Goal: Transaction & Acquisition: Register for event/course

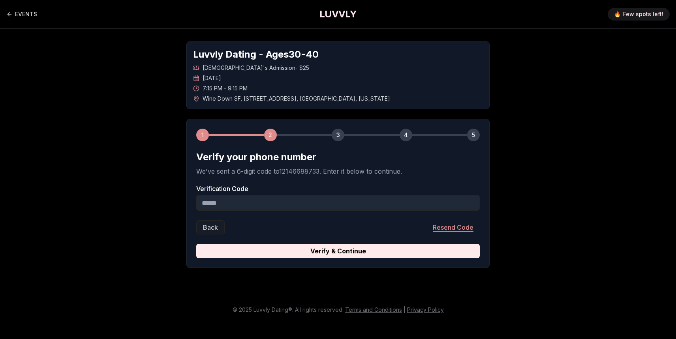
click at [440, 229] on button "Resend Code" at bounding box center [453, 227] width 53 height 14
click at [252, 203] on input "Verification Code" at bounding box center [338, 203] width 284 height 16
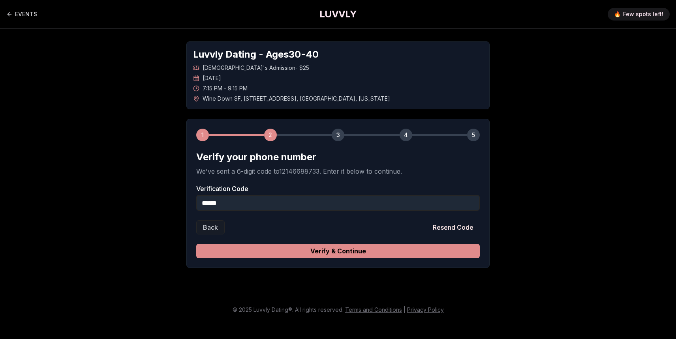
type input "******"
click at [301, 249] on button "Verify & Continue" at bounding box center [338, 251] width 284 height 14
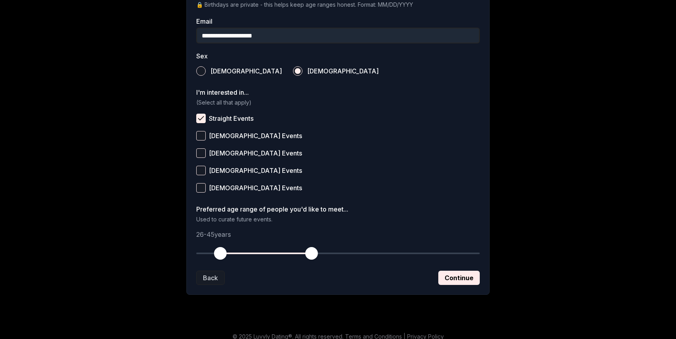
scroll to position [256, 0]
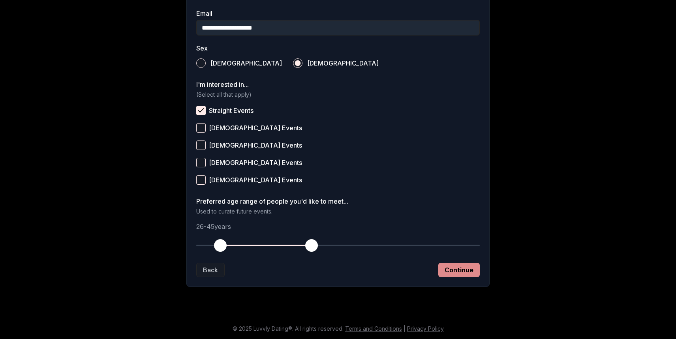
click at [463, 268] on button "Continue" at bounding box center [458, 270] width 41 height 14
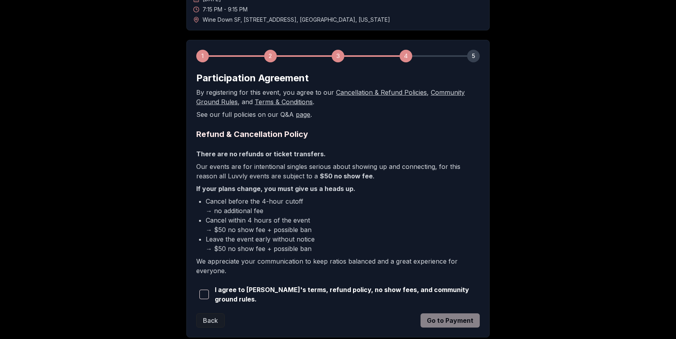
scroll to position [82, 0]
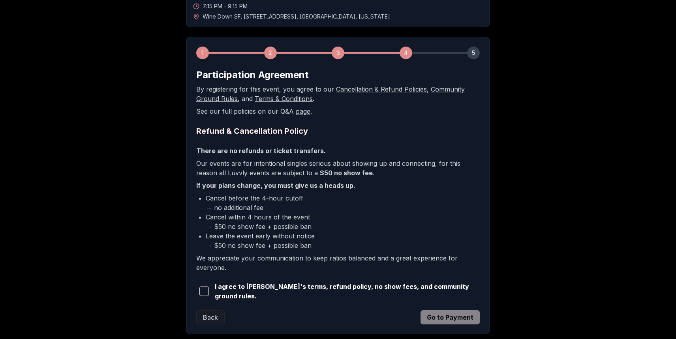
click at [210, 290] on button "button" at bounding box center [203, 291] width 15 height 17
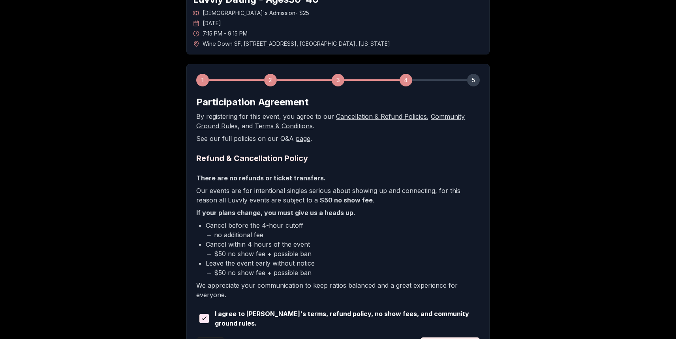
scroll to position [112, 0]
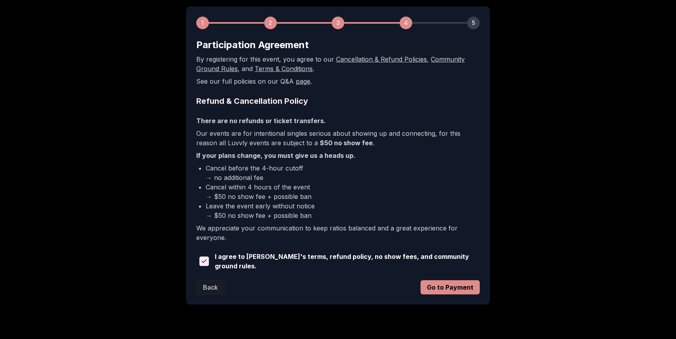
click at [453, 288] on button "Go to Payment" at bounding box center [450, 287] width 59 height 14
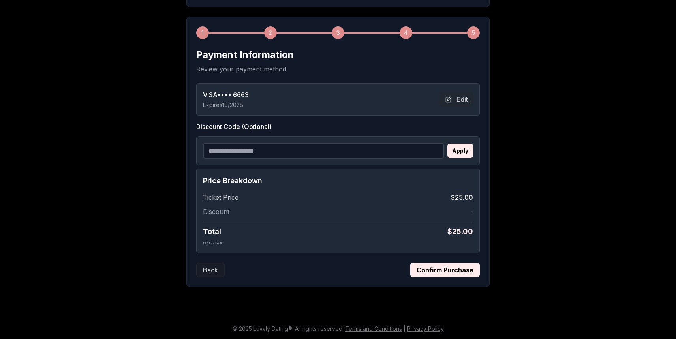
scroll to position [102, 0]
click at [435, 271] on button "Confirm Purchase" at bounding box center [445, 270] width 70 height 14
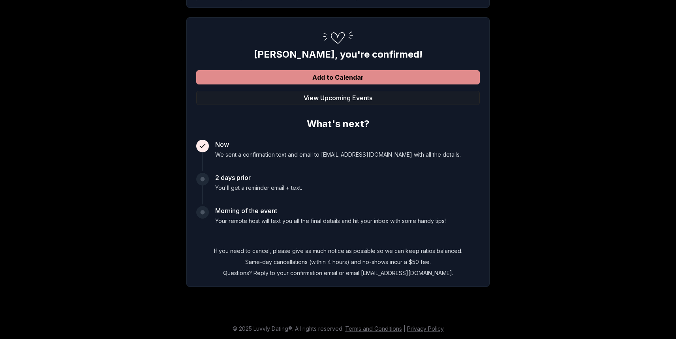
click at [337, 82] on button "Add to Calendar" at bounding box center [338, 77] width 284 height 14
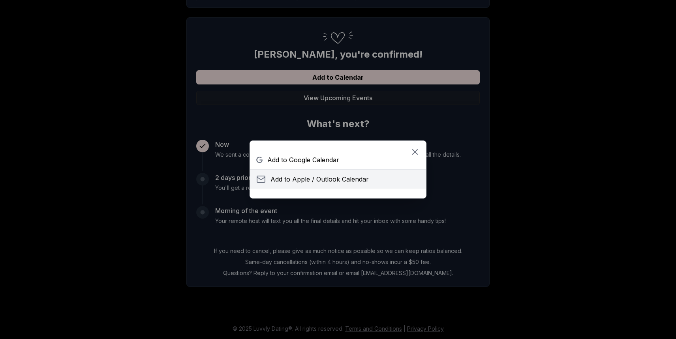
click at [302, 180] on span "Add to Apple / Outlook Calendar" at bounding box center [320, 179] width 98 height 9
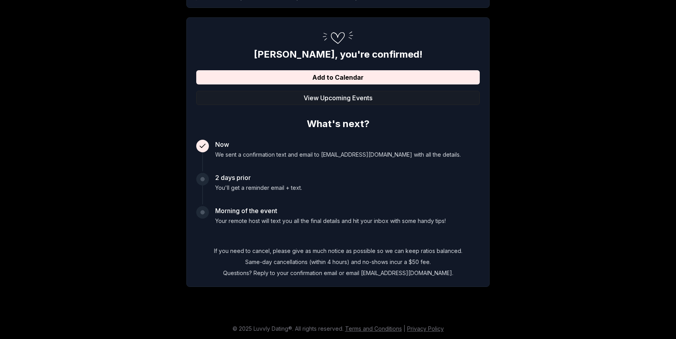
click at [330, 110] on div "[PERSON_NAME] , you're confirmed! Add to Calendar View Upcoming Events What's n…" at bounding box center [338, 162] width 284 height 229
click at [340, 94] on button "View Upcoming Events" at bounding box center [338, 98] width 284 height 14
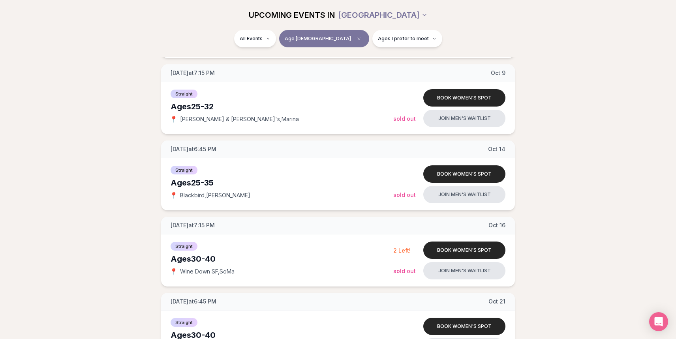
scroll to position [326, 0]
